Goal: Information Seeking & Learning: Check status

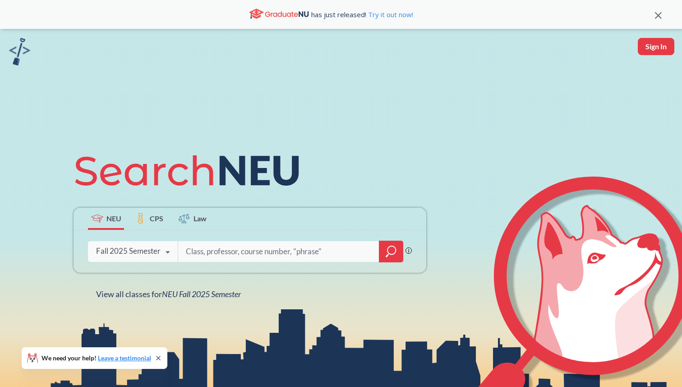
click at [217, 254] on input "search" at bounding box center [279, 251] width 188 height 19
type input "4530"
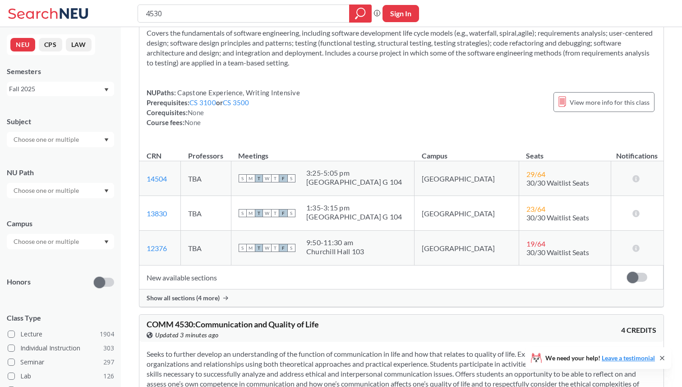
scroll to position [340, 0]
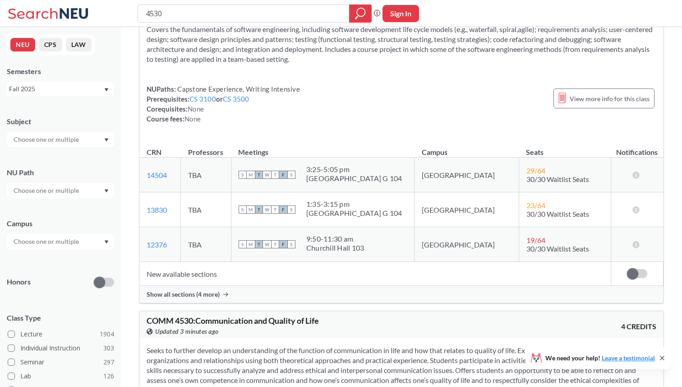
click at [196, 295] on span "Show all sections (4 more)" at bounding box center [183, 294] width 73 height 8
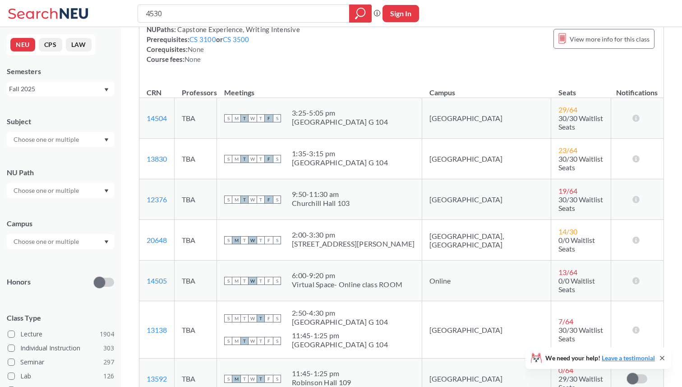
scroll to position [406, 0]
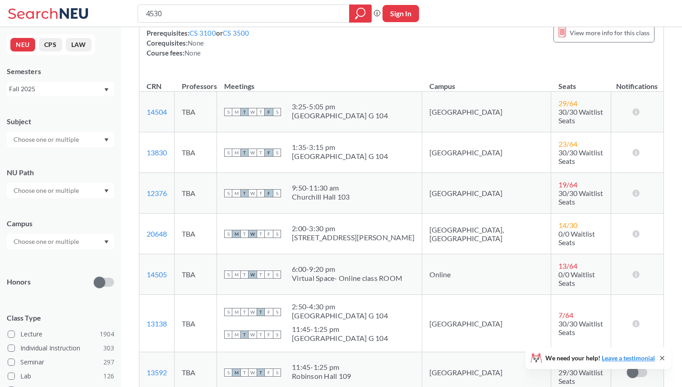
click at [558, 310] on span "7 / 64" at bounding box center [565, 314] width 15 height 9
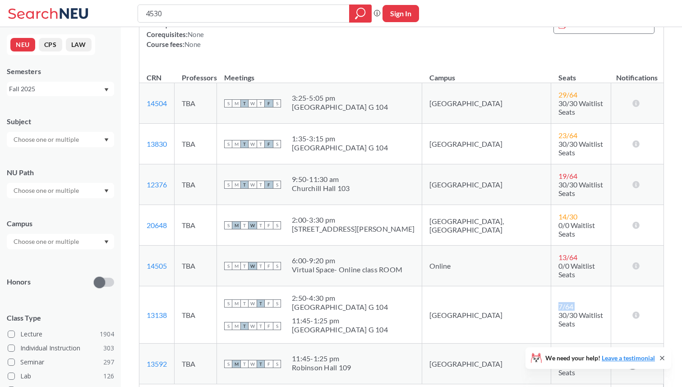
scroll to position [415, 0]
click at [558, 310] on span "30/30 Waitlist Seats" at bounding box center [580, 318] width 45 height 17
